Goal: Information Seeking & Learning: Find specific fact

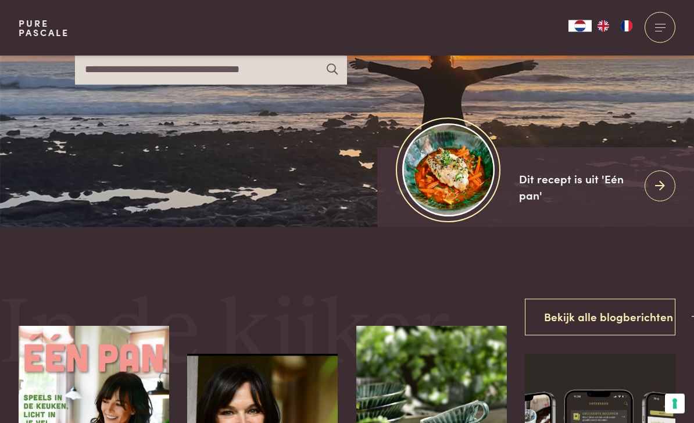
scroll to position [181, 0]
click at [116, 84] on input "text" at bounding box center [211, 69] width 272 height 31
type input "*********"
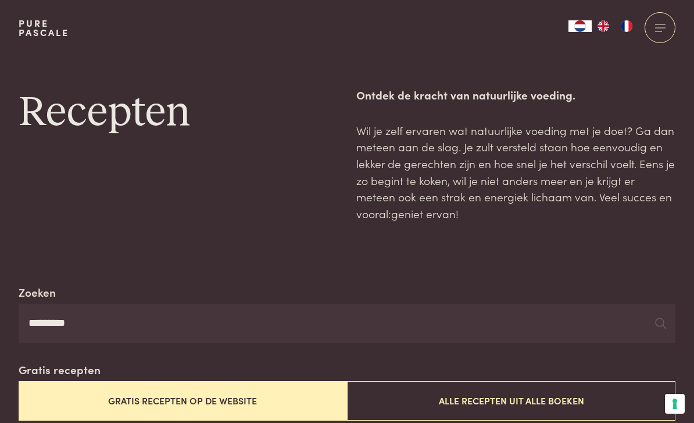
scroll to position [48, 0]
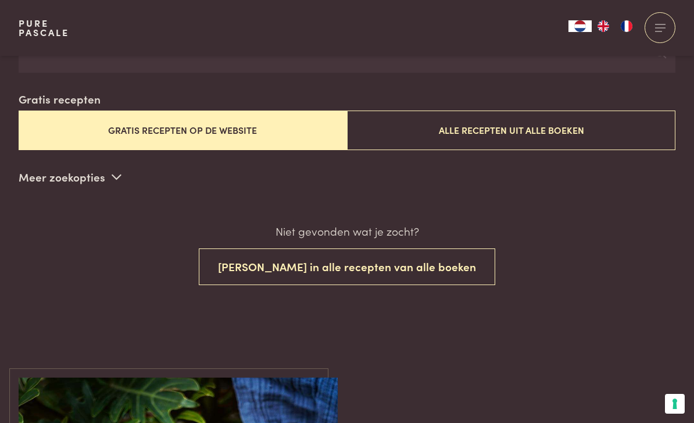
click at [480, 129] on button "Alle recepten uit alle boeken" at bounding box center [511, 129] width 329 height 39
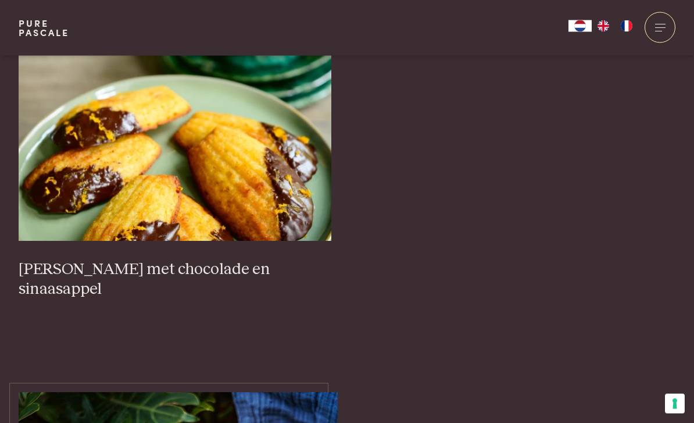
scroll to position [485, 0]
click at [191, 182] on img at bounding box center [175, 124] width 313 height 233
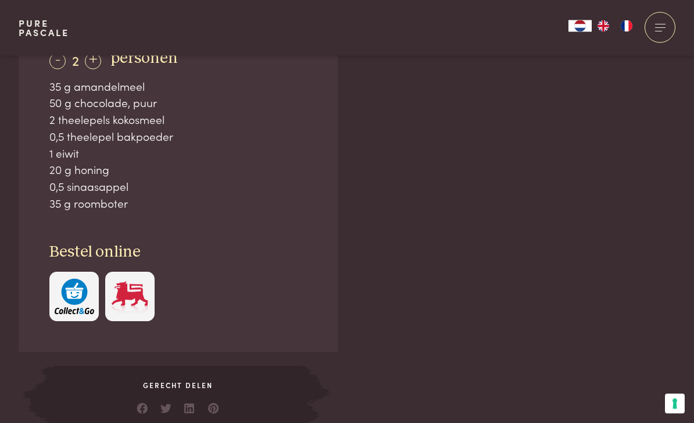
scroll to position [821, 0]
